Goal: Information Seeking & Learning: Learn about a topic

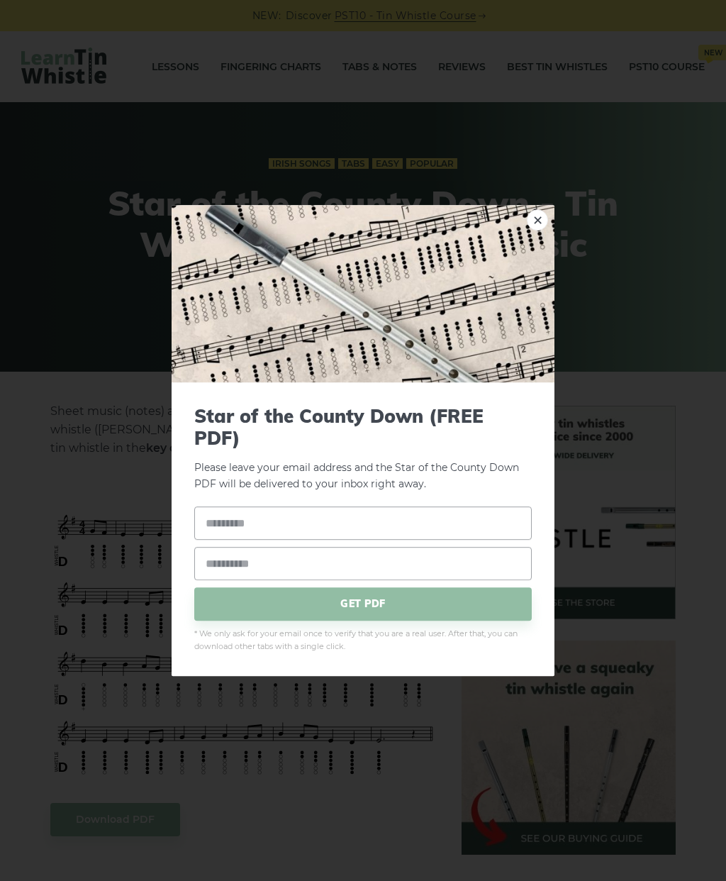
click at [540, 224] on link "×" at bounding box center [537, 219] width 21 height 21
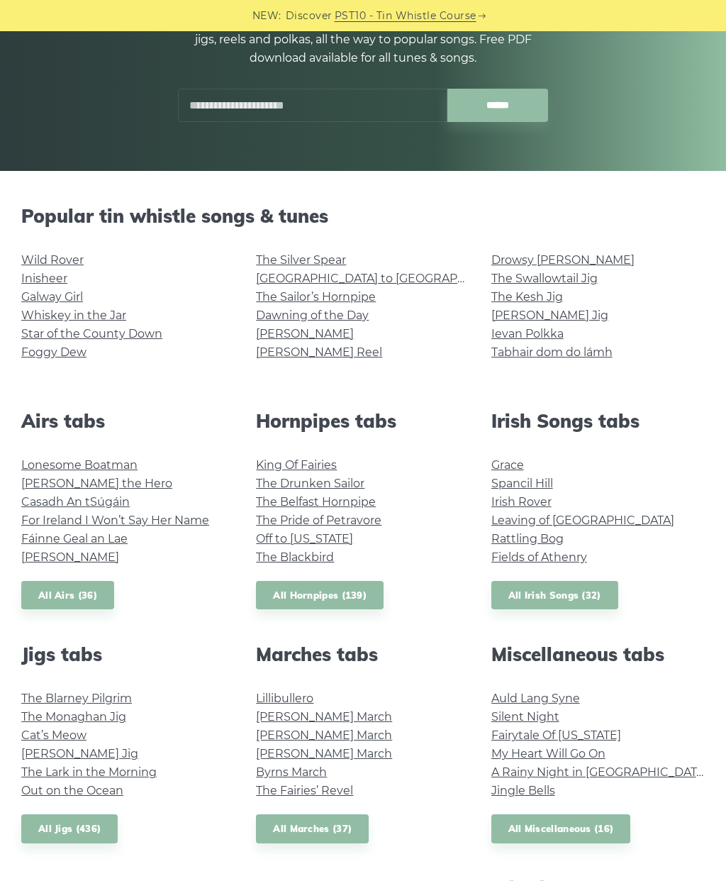
click at [105, 314] on link "Whiskey in the Jar" at bounding box center [73, 315] width 105 height 13
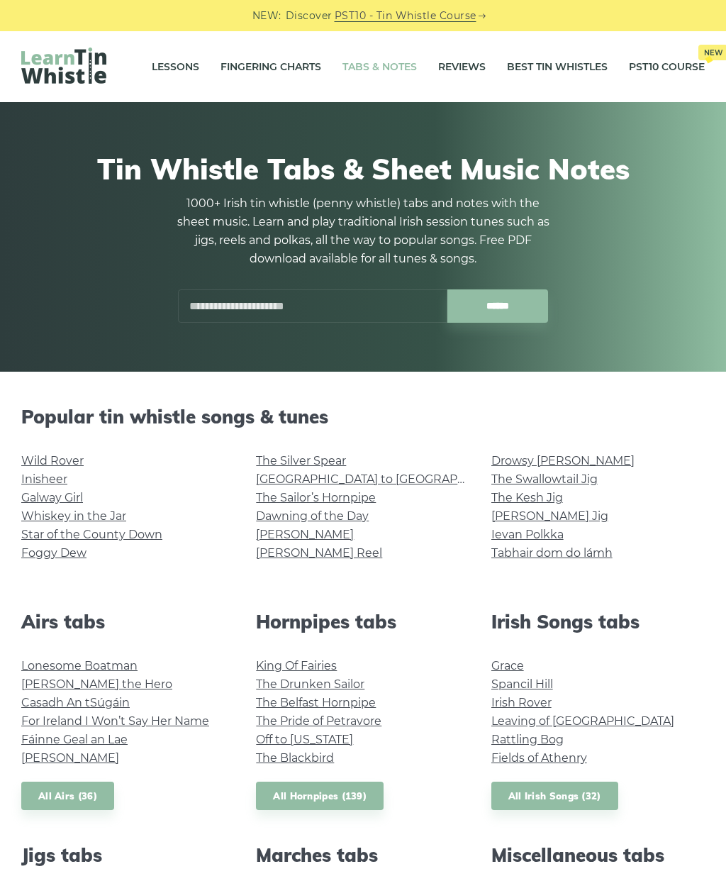
scroll to position [201, 0]
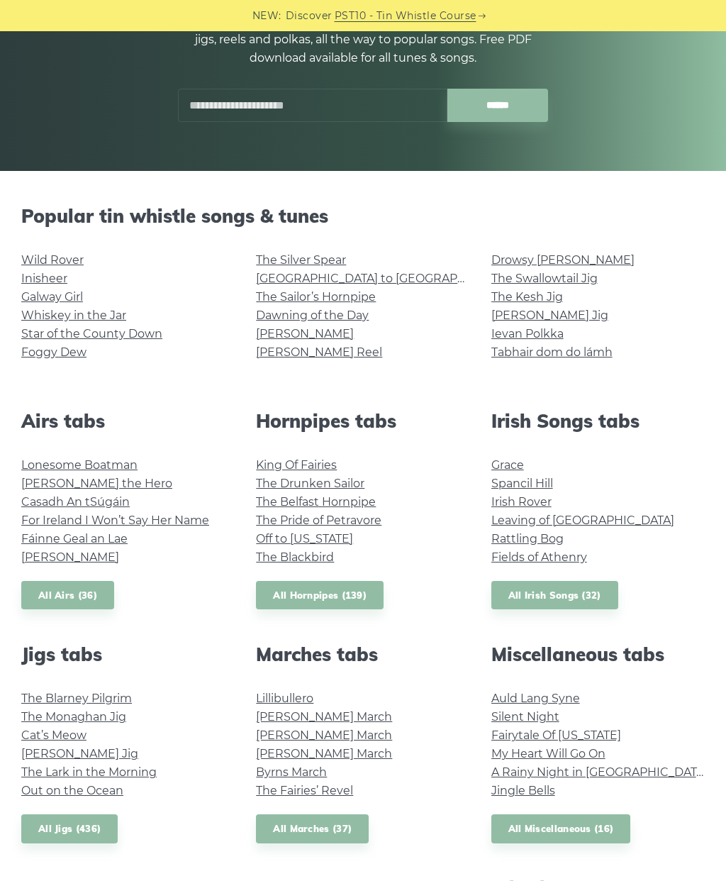
click at [57, 282] on link "Inisheer" at bounding box center [44, 278] width 46 height 13
click at [365, 303] on link "The Sailor’s Hornpipe" at bounding box center [316, 296] width 120 height 13
click at [123, 471] on link "Lonesome Boatman" at bounding box center [79, 464] width 116 height 13
click at [72, 503] on link "Casadh An tSúgáin" at bounding box center [75, 501] width 109 height 13
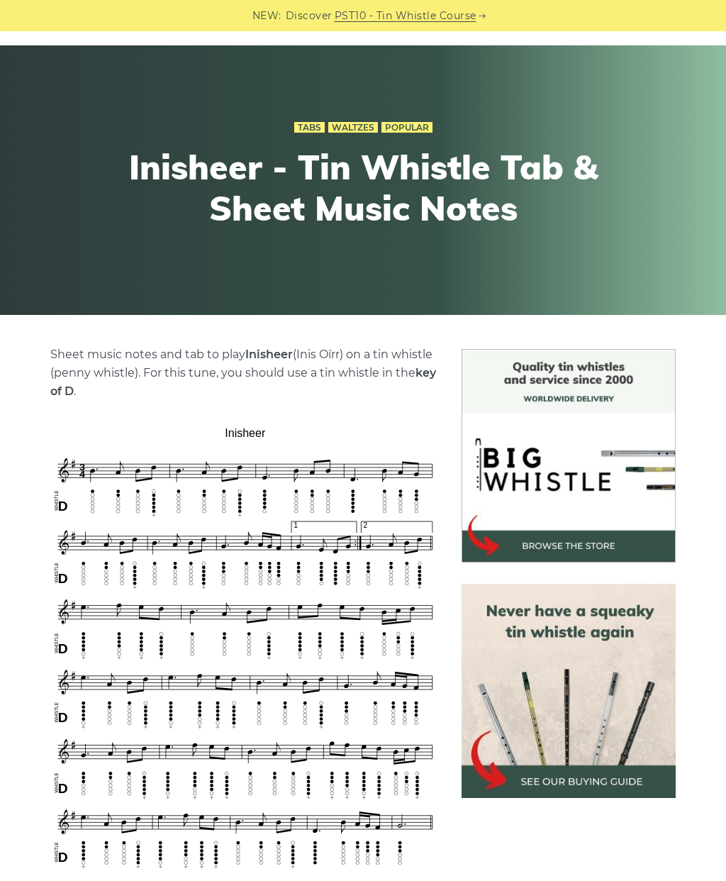
scroll to position [58, 0]
